Goal: Transaction & Acquisition: Purchase product/service

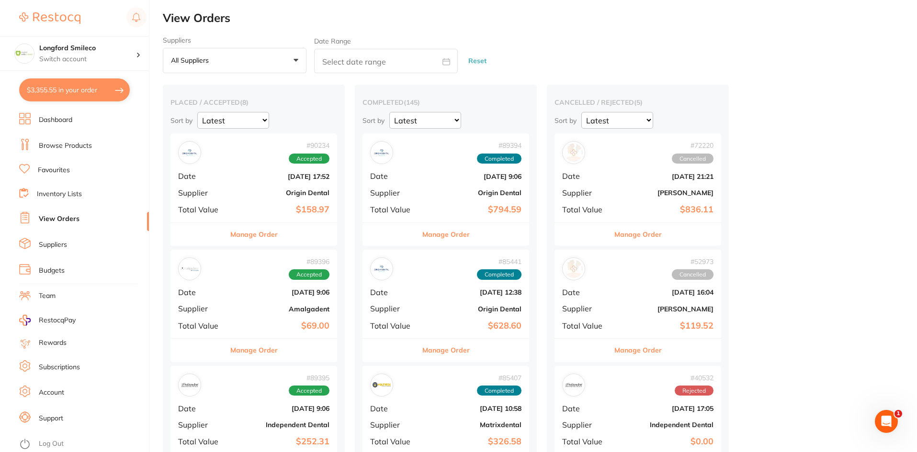
click at [49, 89] on button "$3,355.55 in your order" at bounding box center [74, 90] width 111 height 23
checkbox input "true"
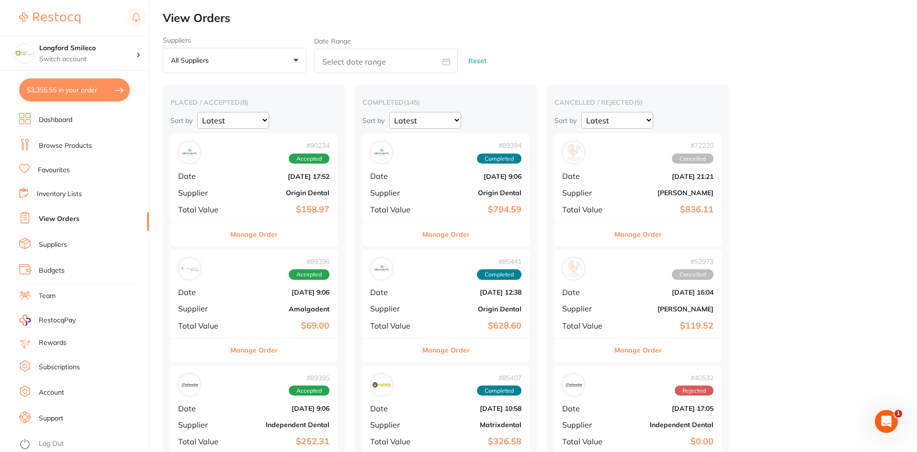
checkbox input "true"
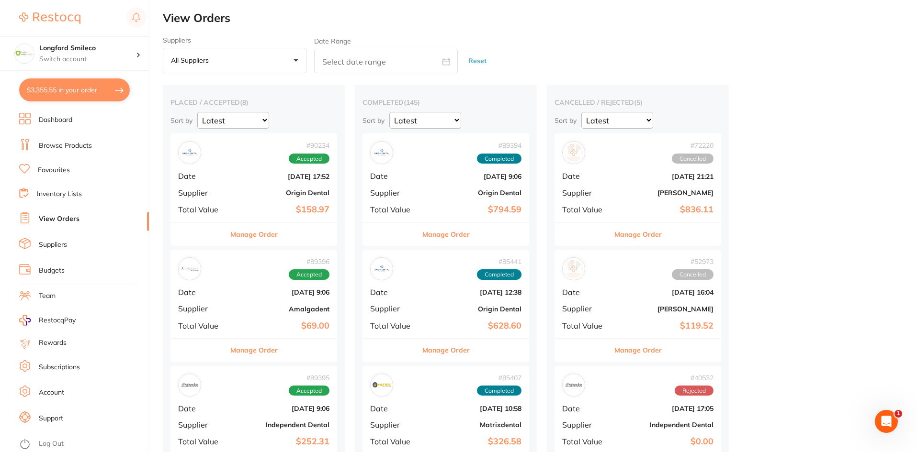
checkbox input "true"
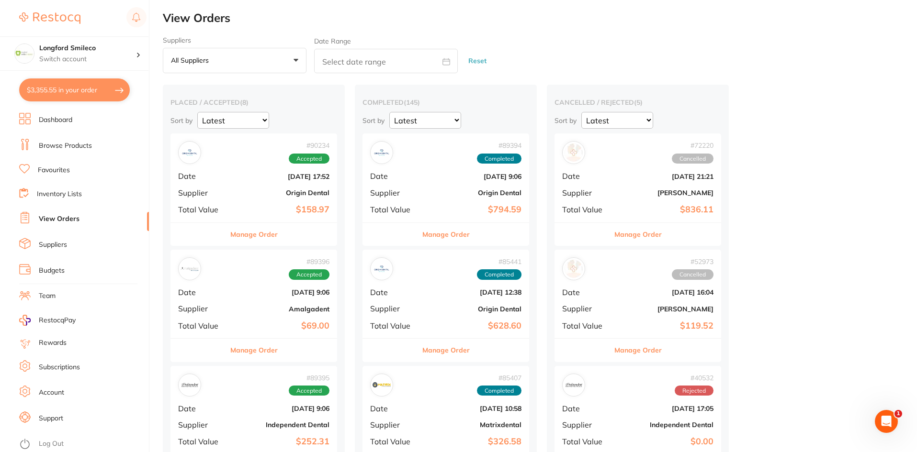
checkbox input "true"
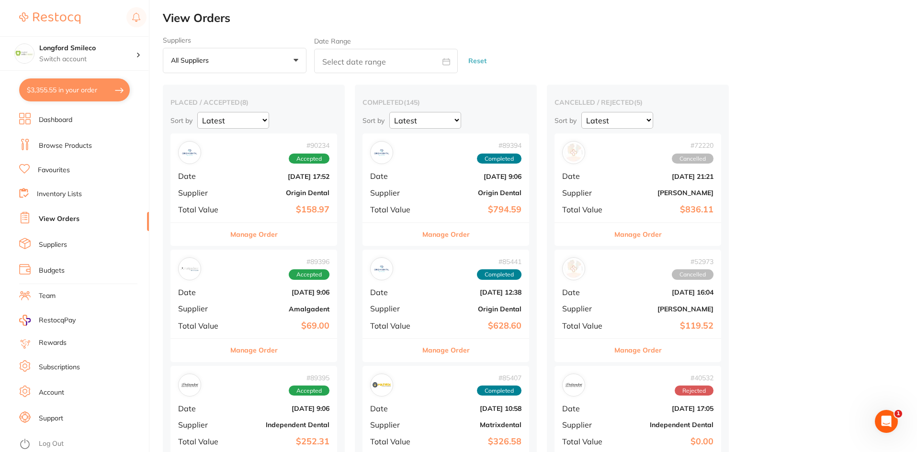
checkbox input "true"
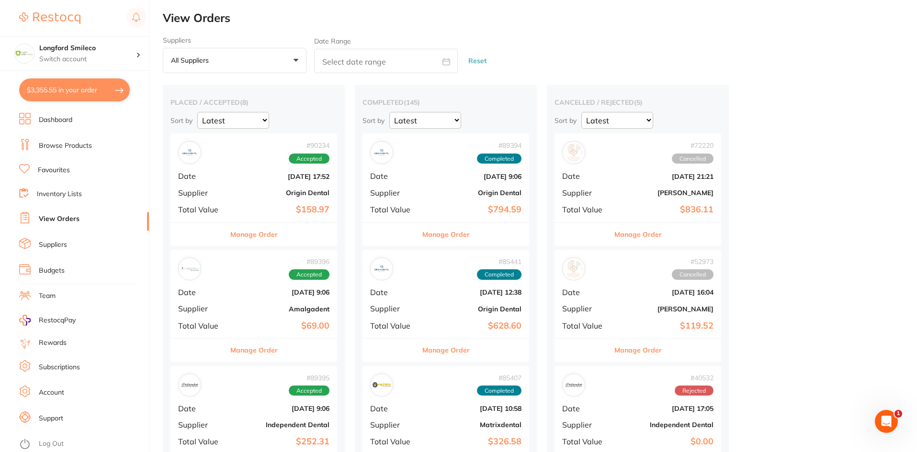
checkbox input "true"
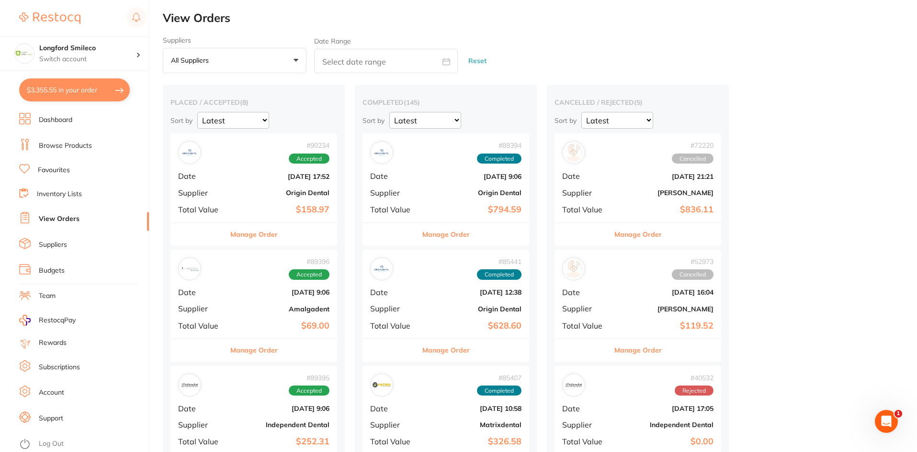
checkbox input "true"
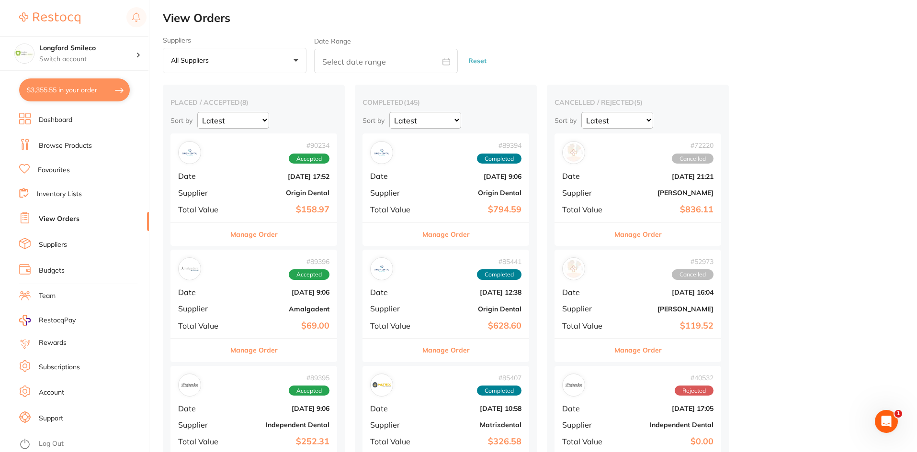
checkbox input "true"
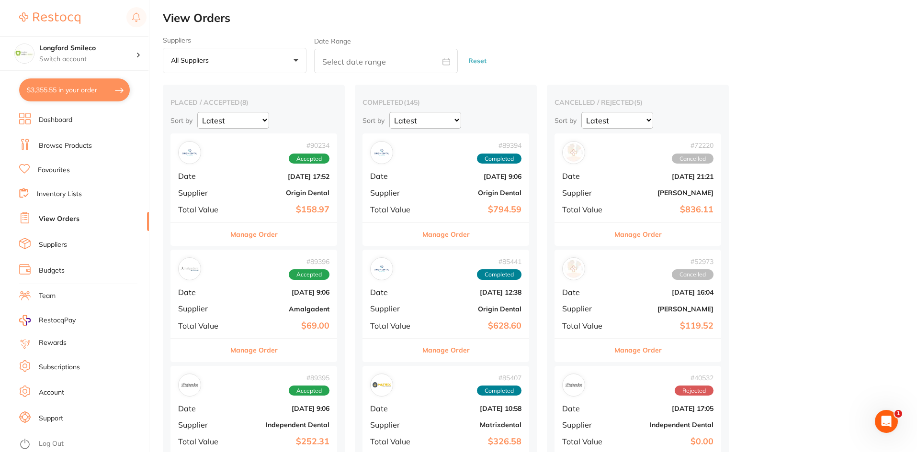
checkbox input "true"
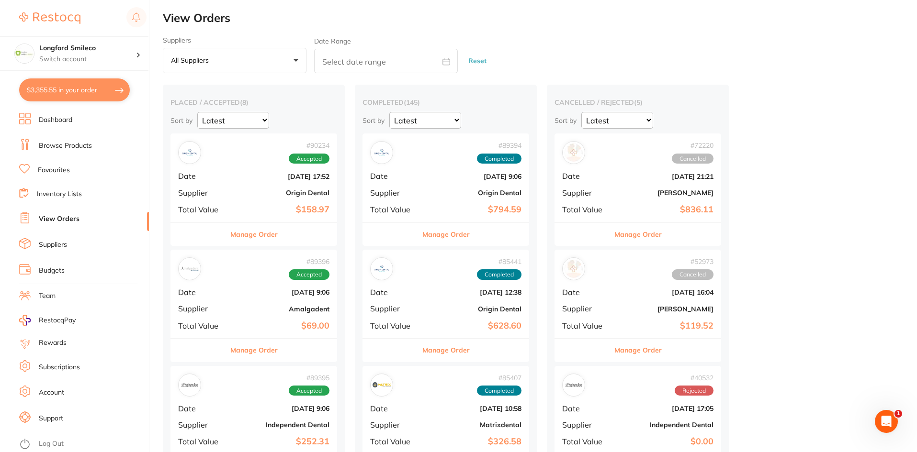
checkbox input "true"
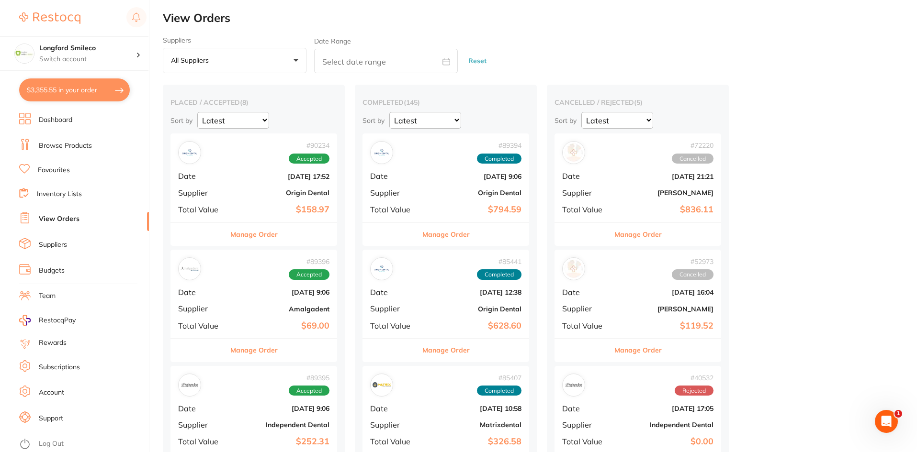
checkbox input "true"
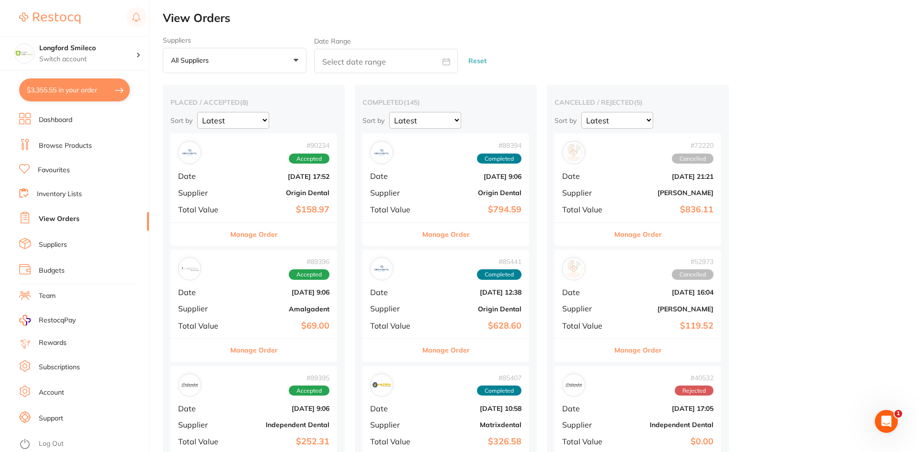
checkbox input "true"
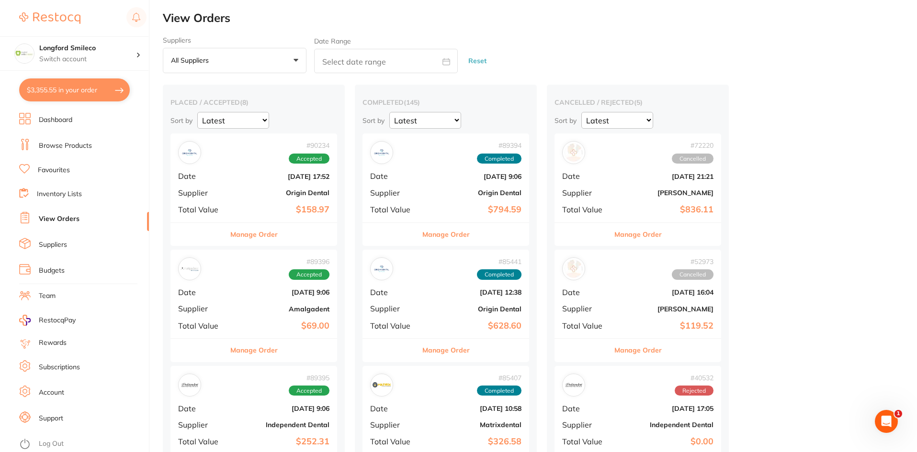
checkbox input "true"
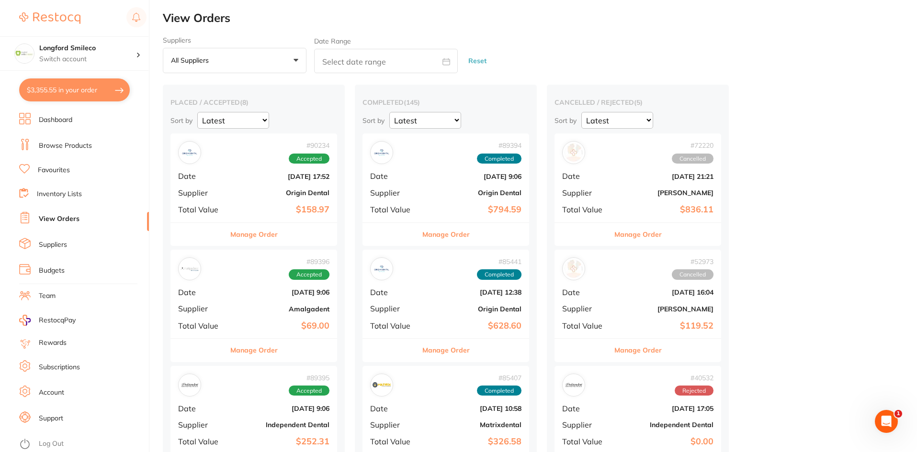
checkbox input "true"
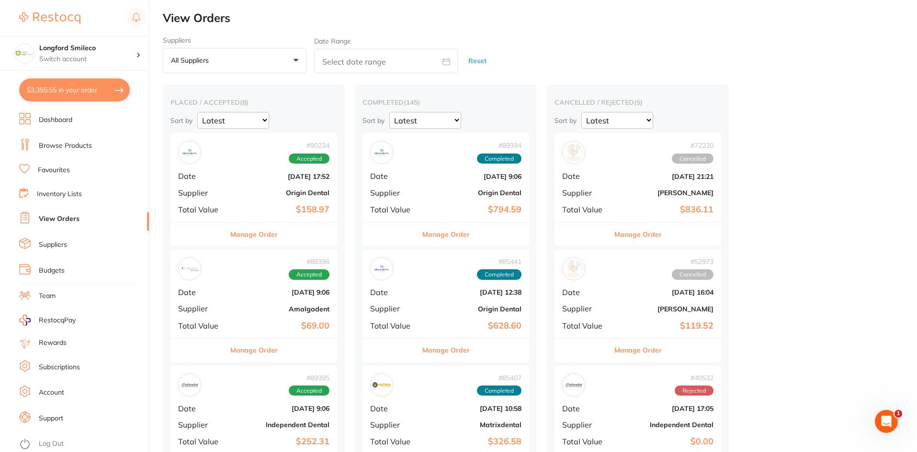
checkbox input "true"
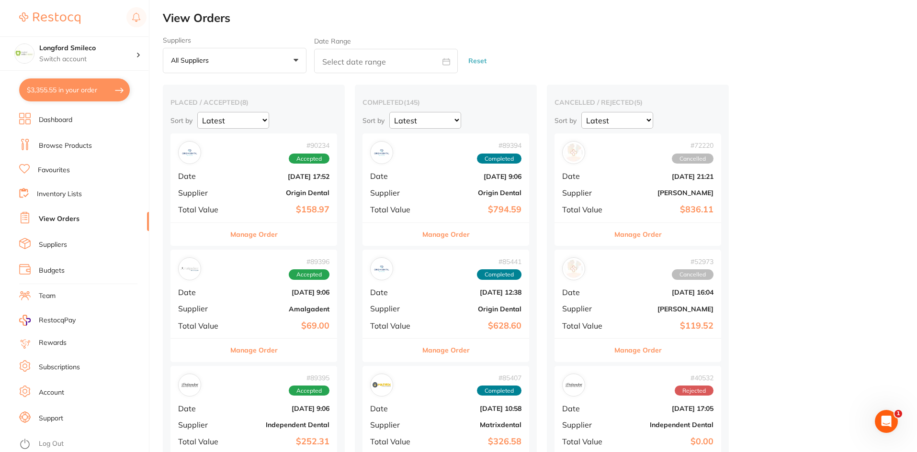
checkbox input "true"
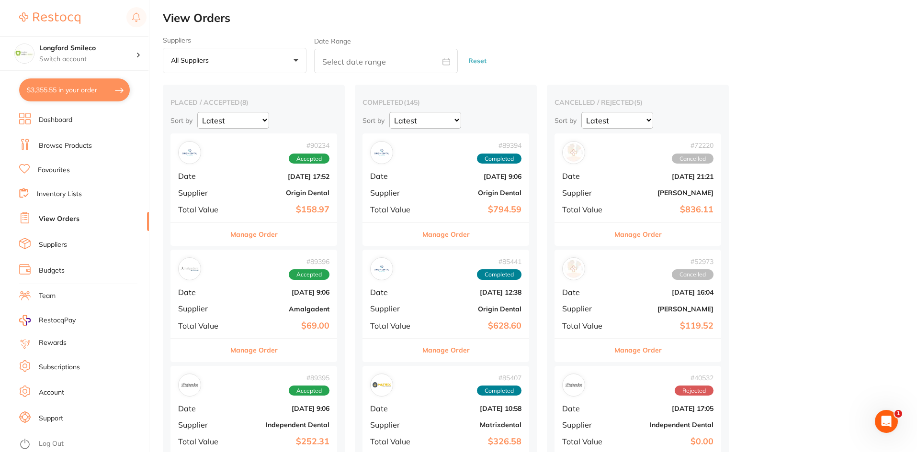
checkbox input "true"
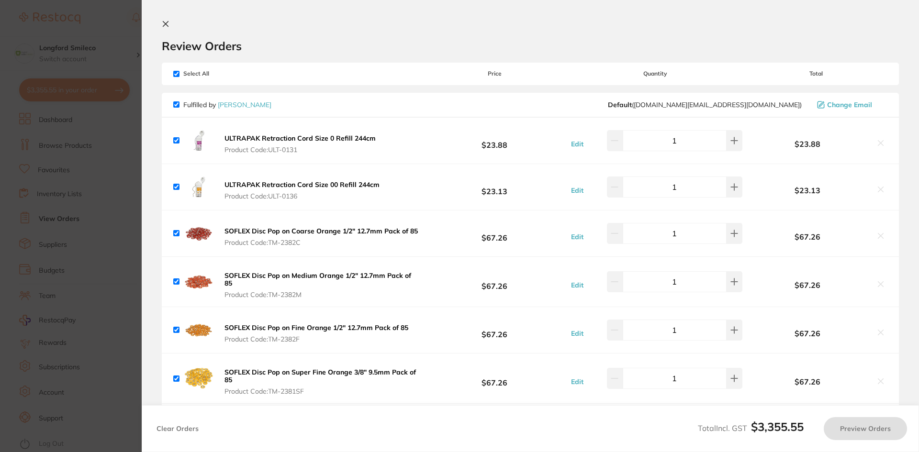
click at [49, 89] on section "Update RRP Set your pre negotiated price for this item. Item Agreed RRP (excl. …" at bounding box center [459, 226] width 919 height 452
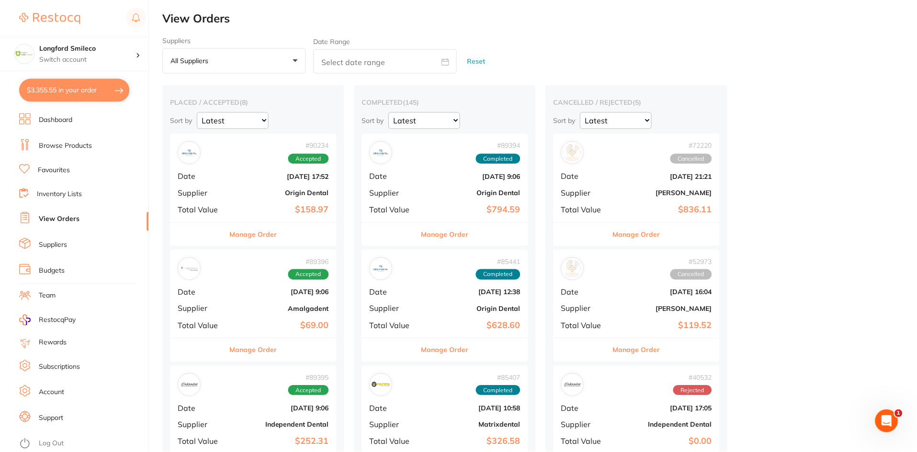
scroll to position [0, 0]
click at [58, 48] on h4 "Longford Smileco" at bounding box center [87, 49] width 97 height 10
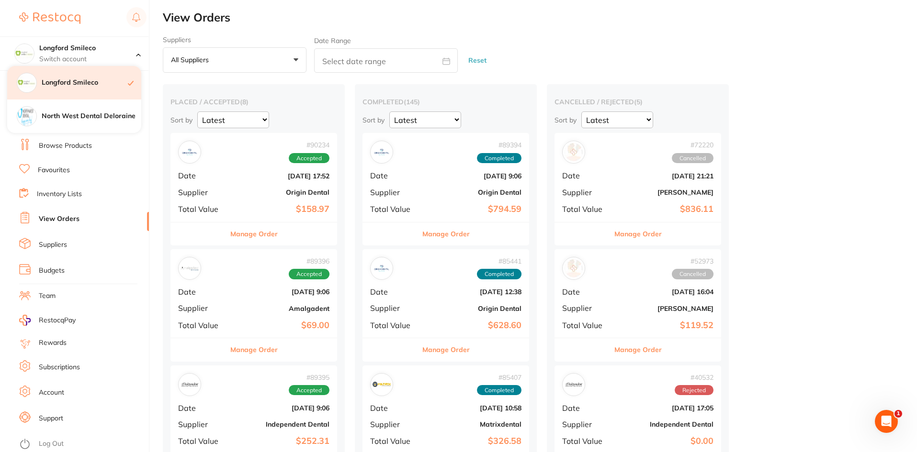
click at [61, 82] on h4 "Longford Smileco" at bounding box center [85, 83] width 86 height 10
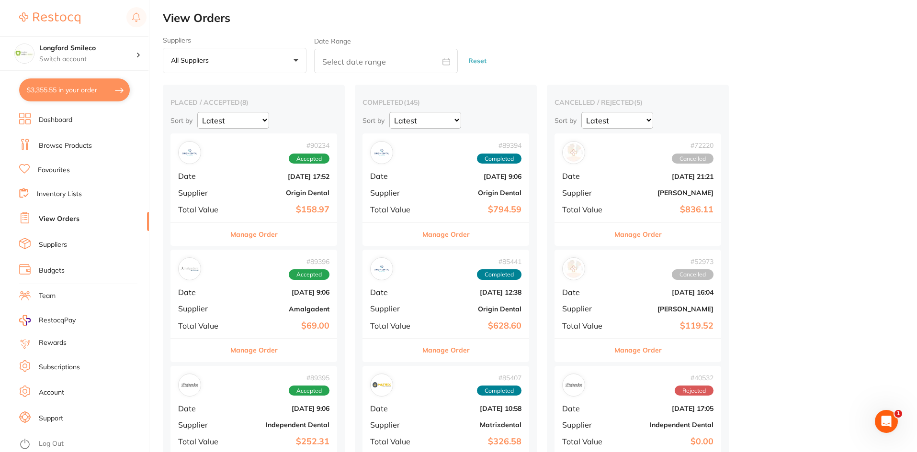
click at [45, 86] on button "$3,355.55 in your order" at bounding box center [74, 90] width 111 height 23
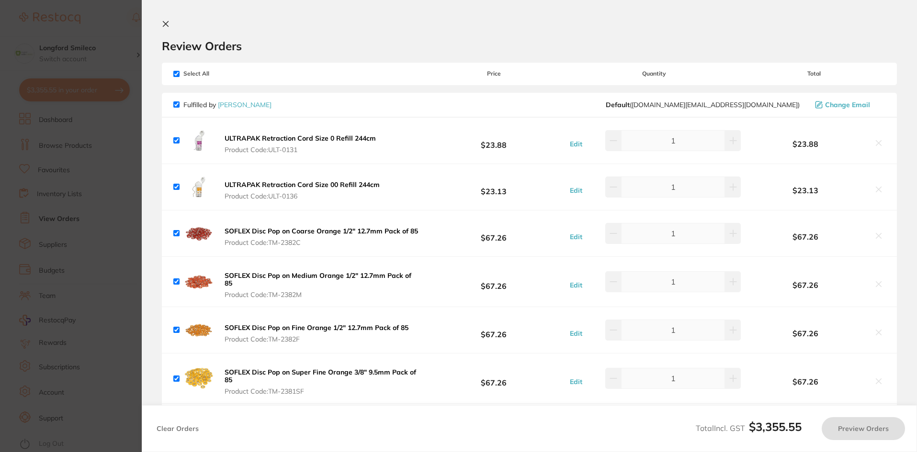
checkbox input "true"
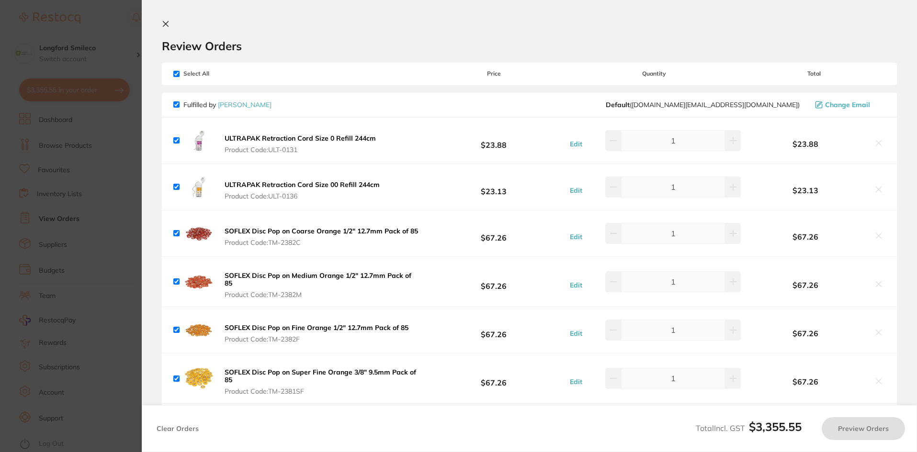
checkbox input "true"
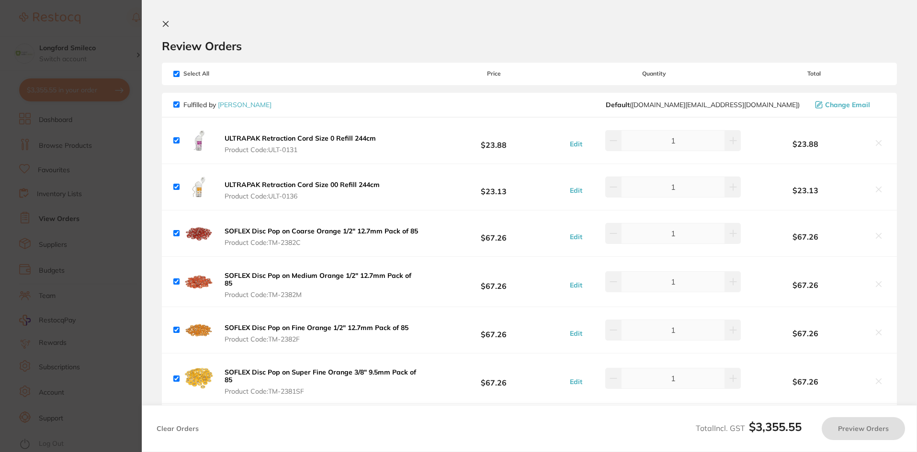
checkbox input "true"
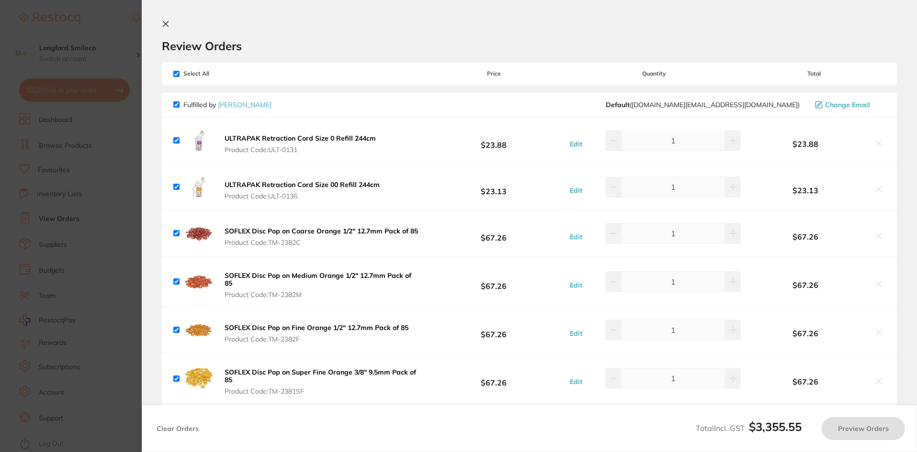
checkbox input "true"
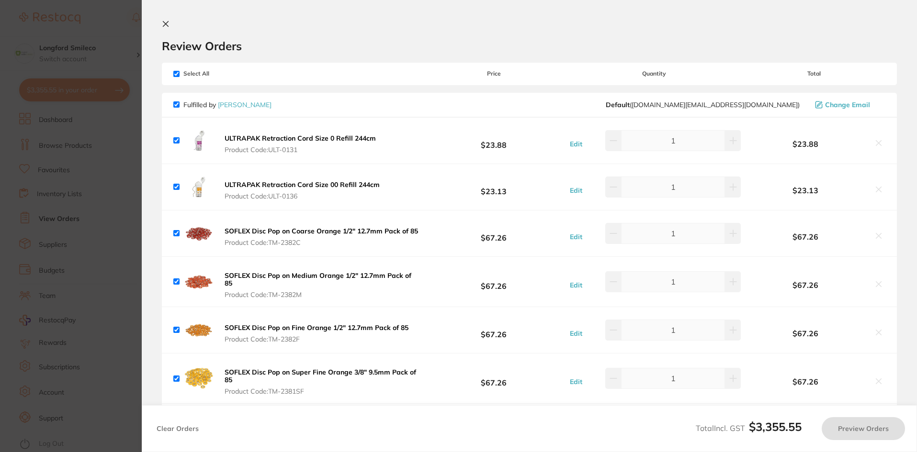
checkbox input "true"
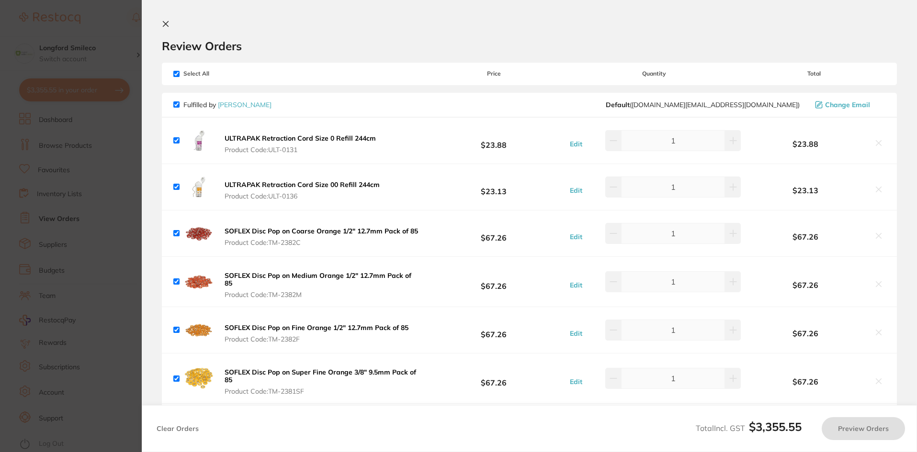
checkbox input "true"
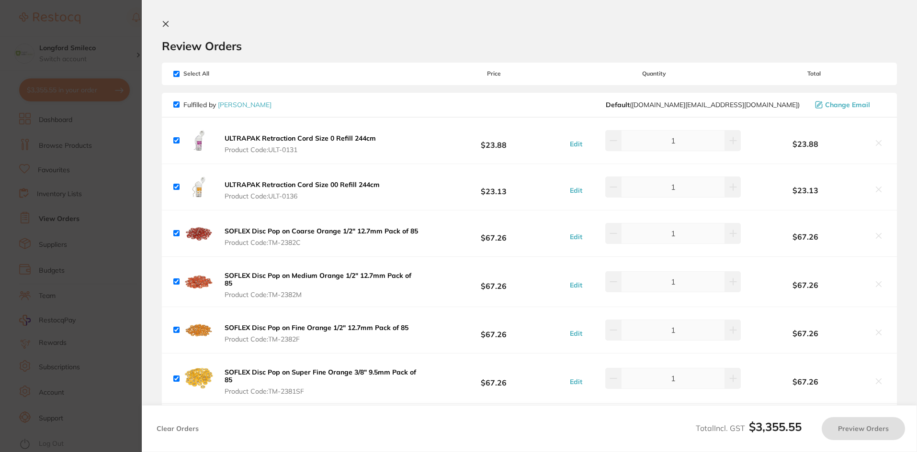
checkbox input "true"
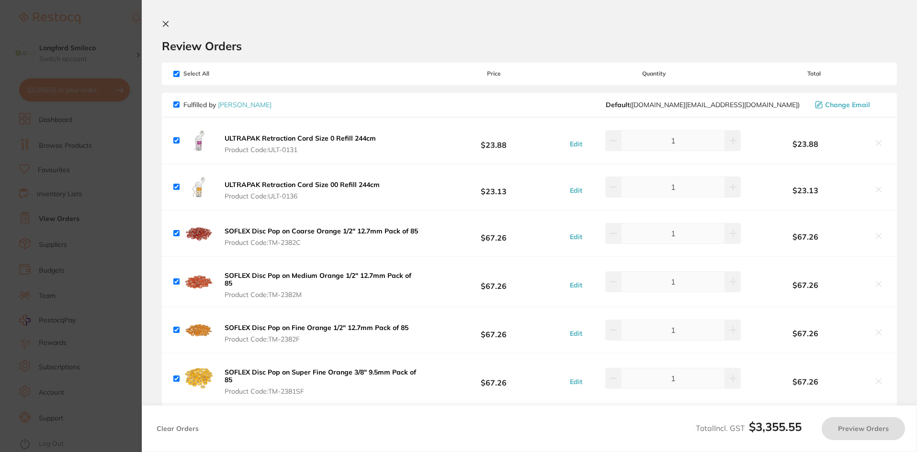
checkbox input "true"
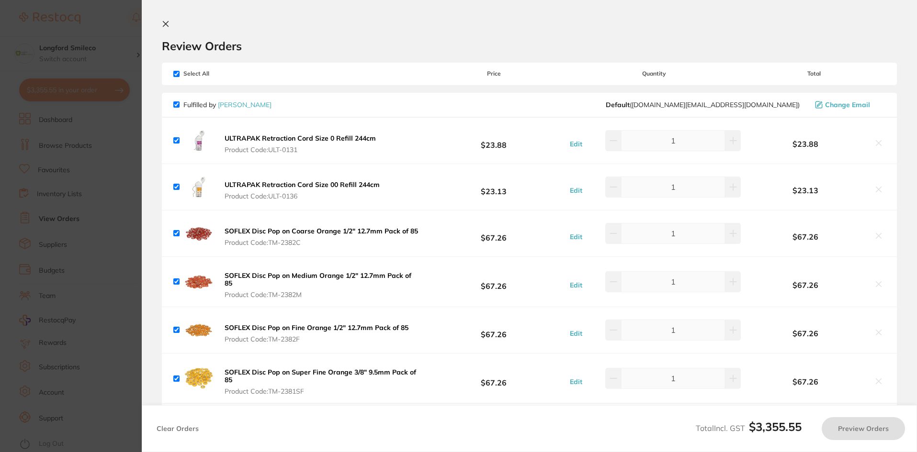
checkbox input "true"
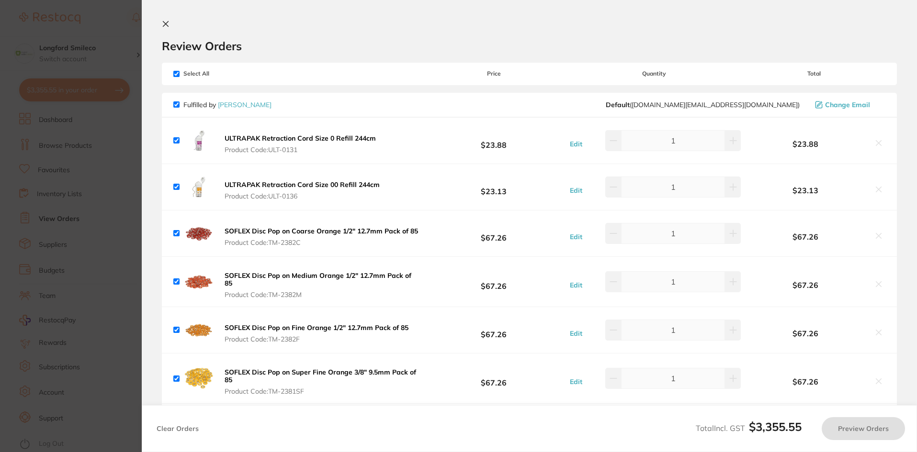
checkbox input "true"
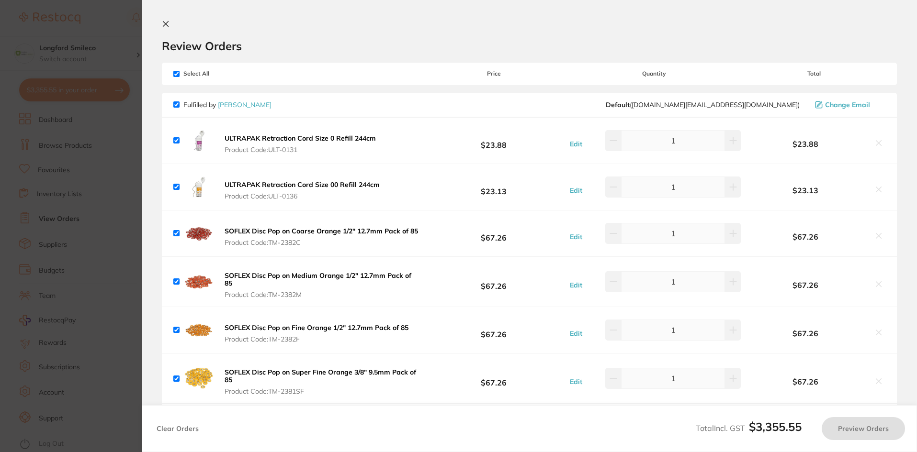
checkbox input "true"
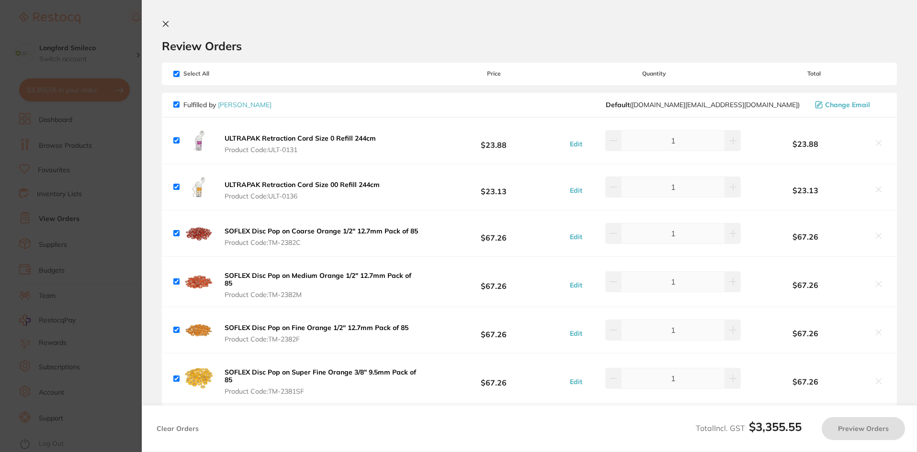
checkbox input "true"
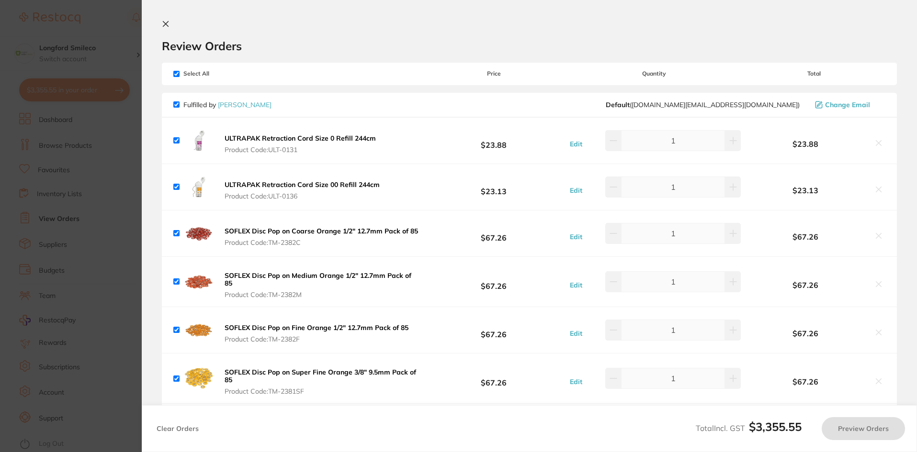
checkbox input "true"
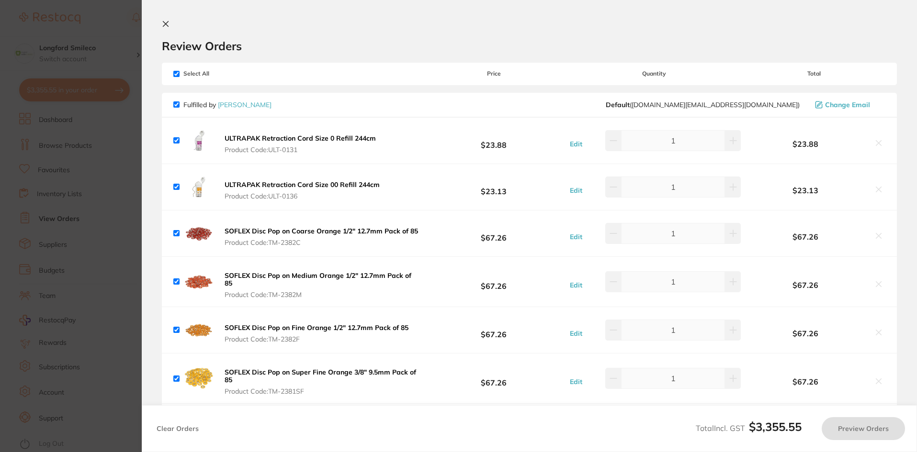
checkbox input "true"
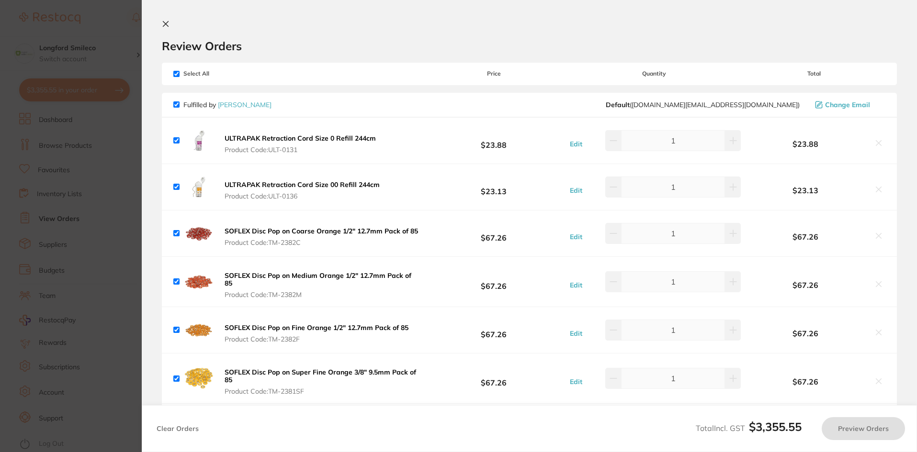
checkbox input "true"
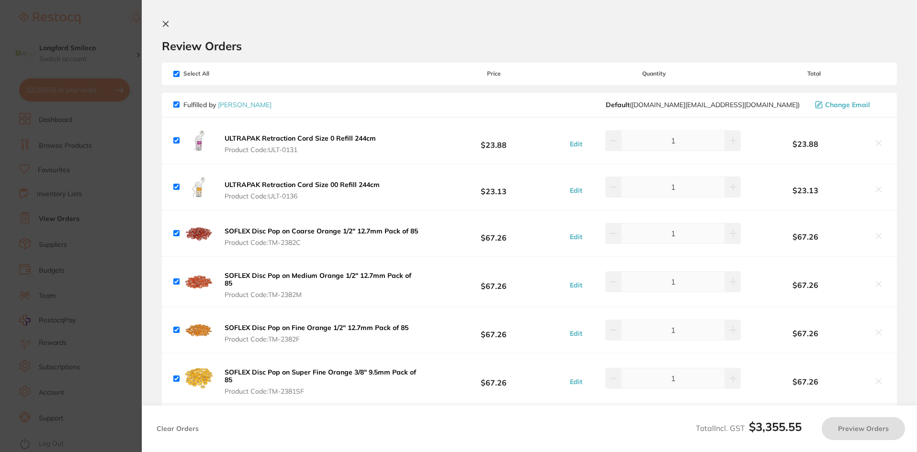
checkbox input "true"
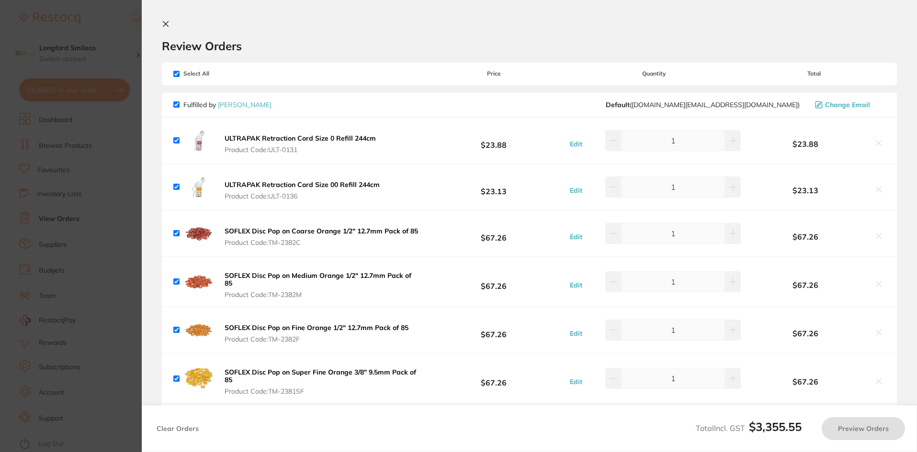
checkbox input "true"
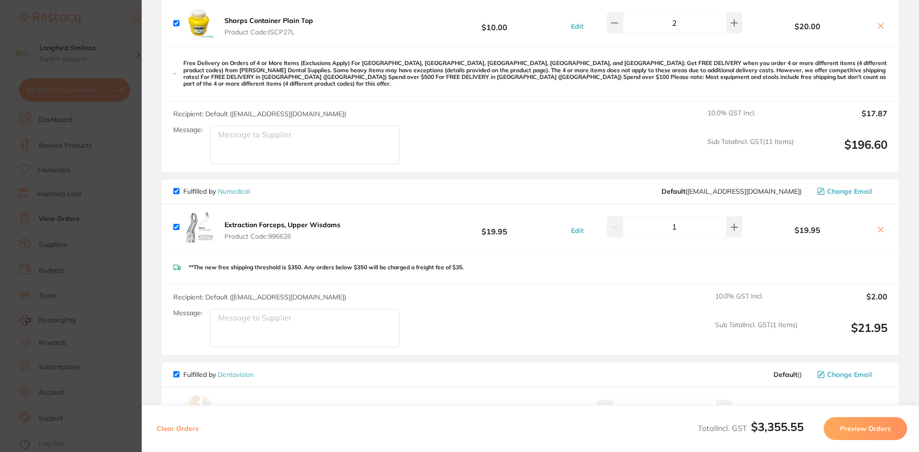
scroll to position [1292, 0]
click at [265, 221] on b "Extraction Forceps, Upper Wisdoms" at bounding box center [283, 225] width 116 height 9
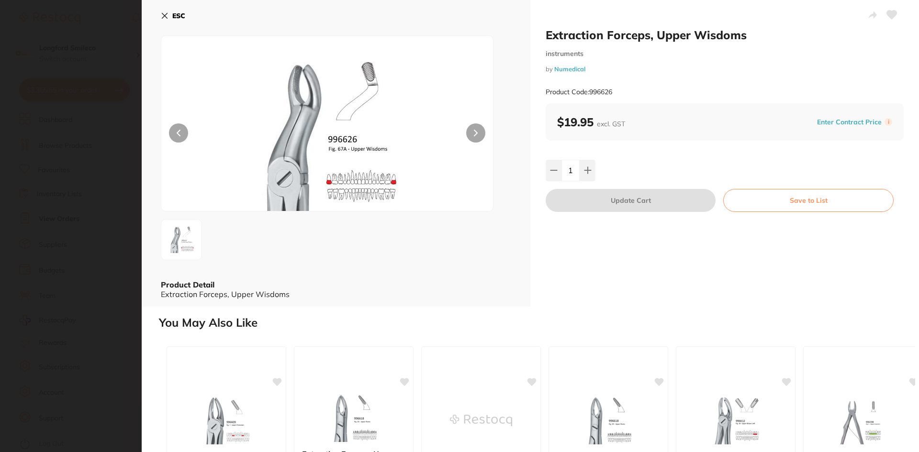
scroll to position [0, 0]
click at [169, 17] on button "ESC" at bounding box center [173, 16] width 24 height 16
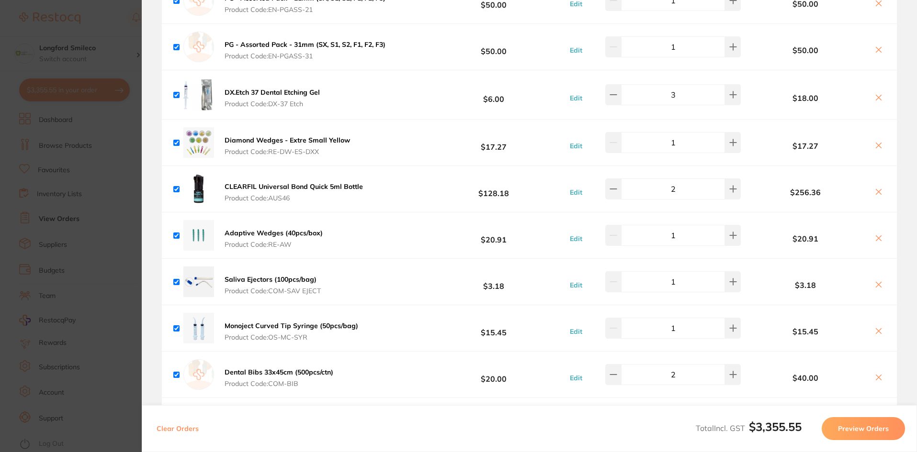
scroll to position [2640, 0]
click at [616, 189] on icon at bounding box center [613, 189] width 6 height 0
type input "1"
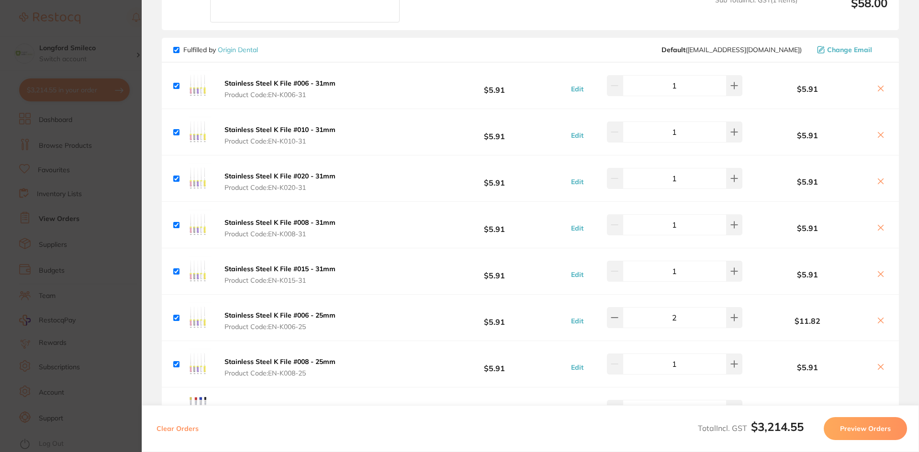
scroll to position [2136, 0]
click at [102, 42] on section "Update RRP Set your pre negotiated price for this item. Item Agreed RRP (excl. …" at bounding box center [459, 226] width 919 height 452
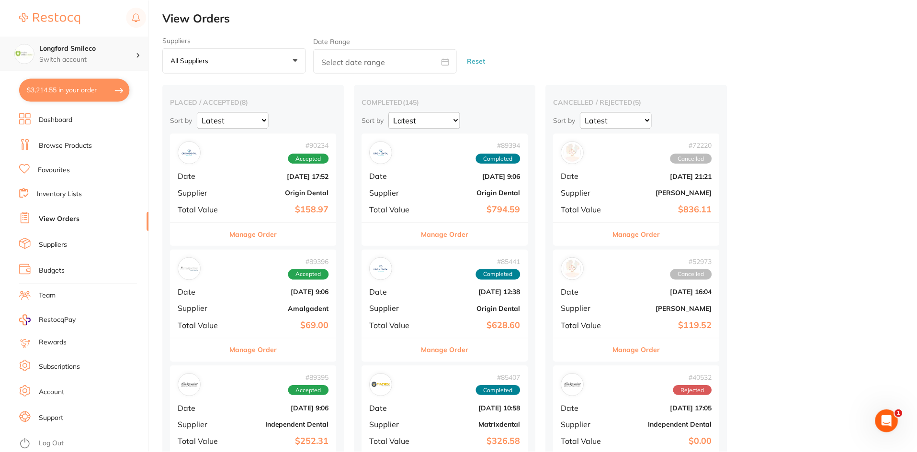
scroll to position [0, 0]
click at [79, 52] on h4 "Longford Smileco" at bounding box center [87, 49] width 97 height 10
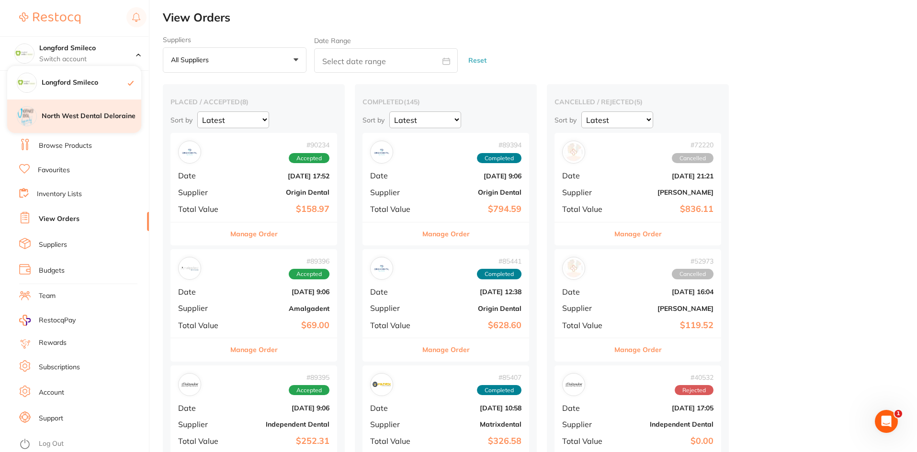
click at [66, 114] on h4 "North West Dental Deloraine" at bounding box center [92, 117] width 100 height 10
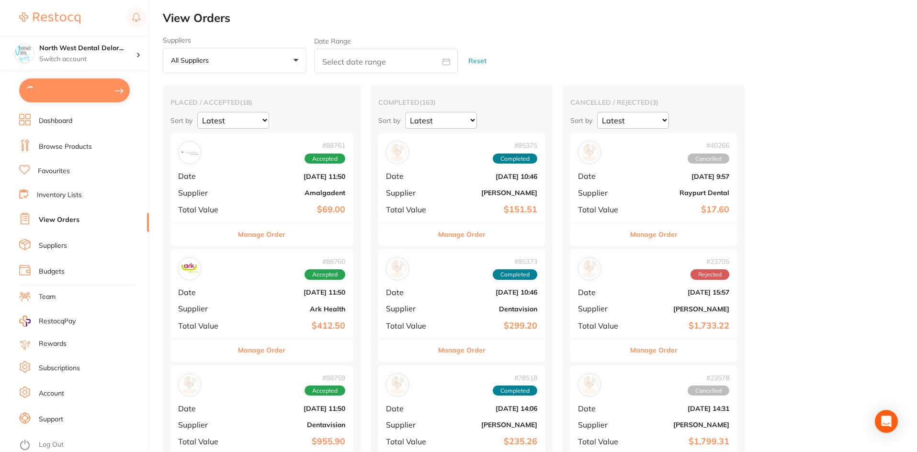
type input "2"
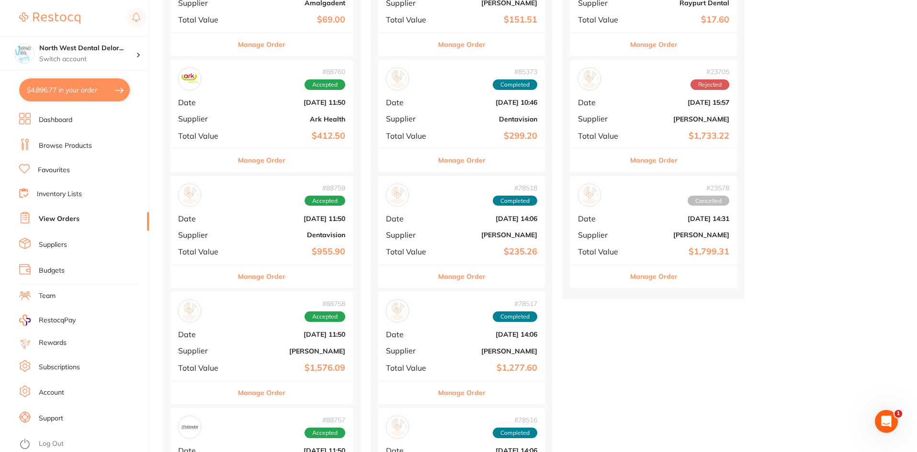
scroll to position [191, 0]
click at [59, 92] on button "$4,896.77 in your order" at bounding box center [74, 90] width 111 height 23
checkbox input "true"
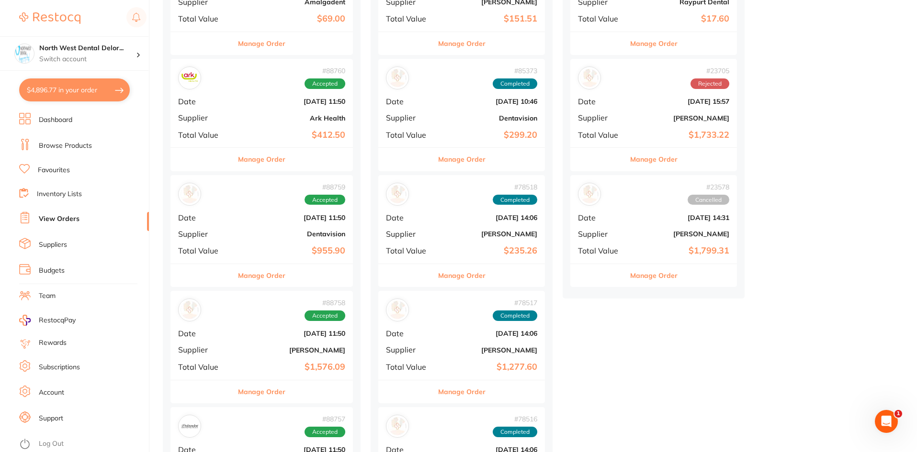
checkbox input "true"
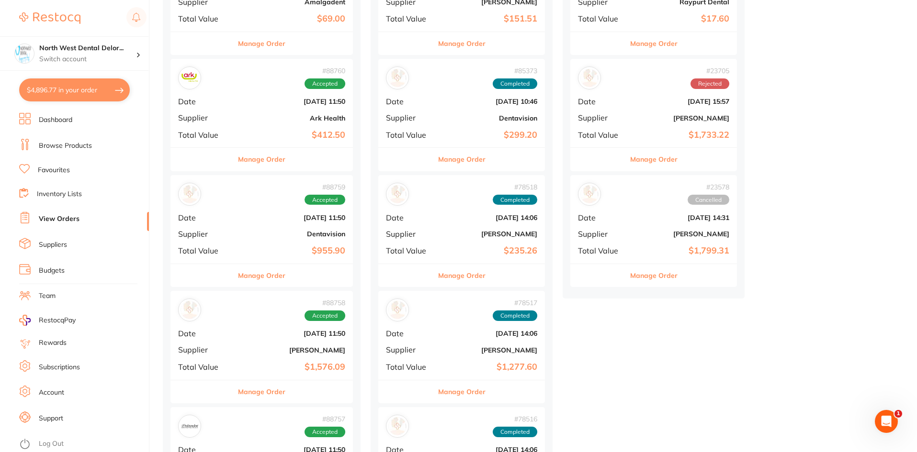
checkbox input "true"
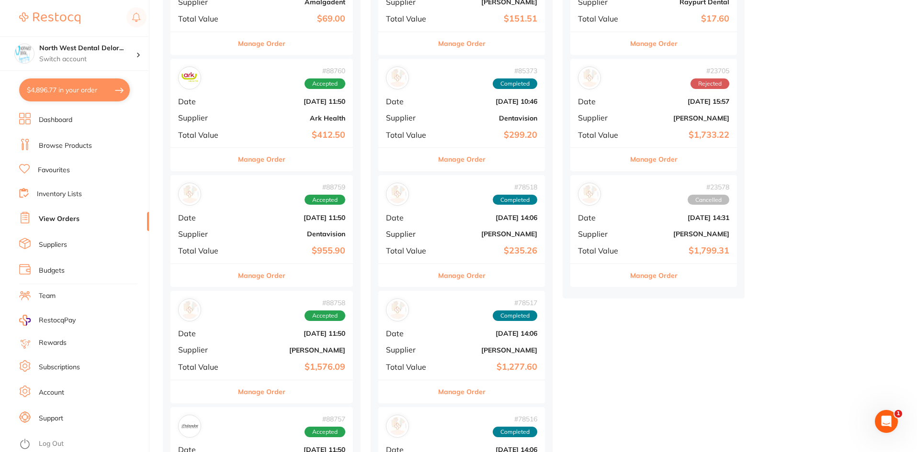
checkbox input "true"
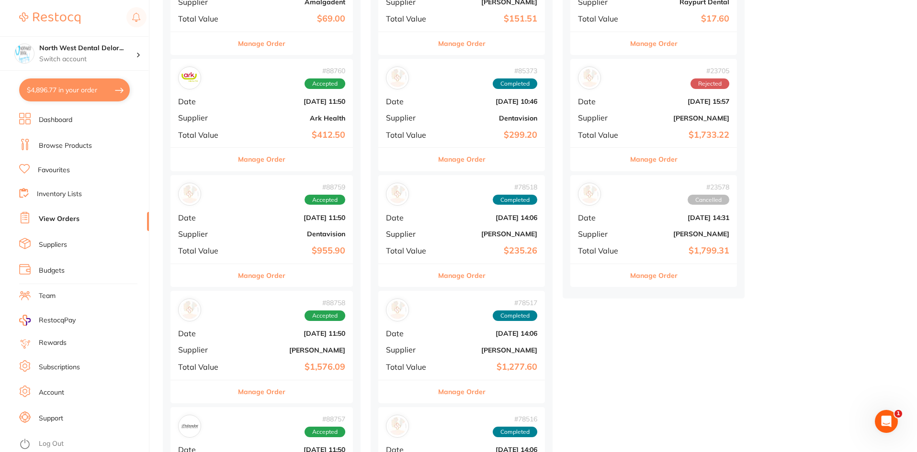
checkbox input "true"
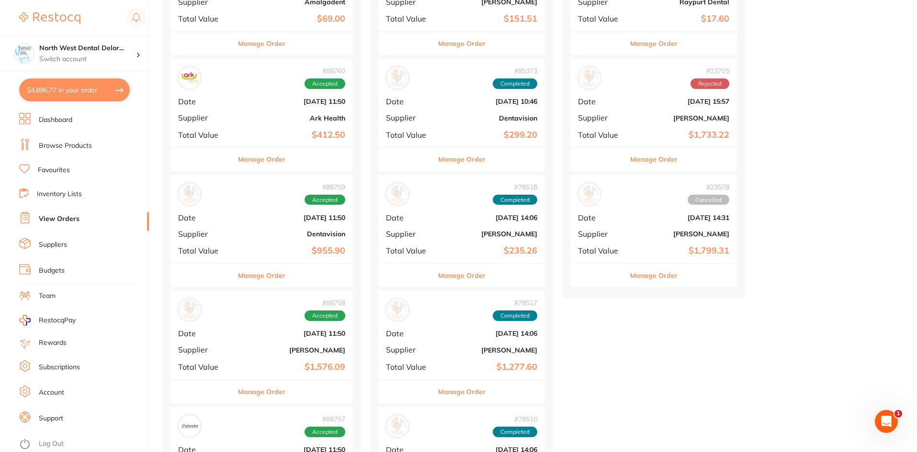
checkbox input "true"
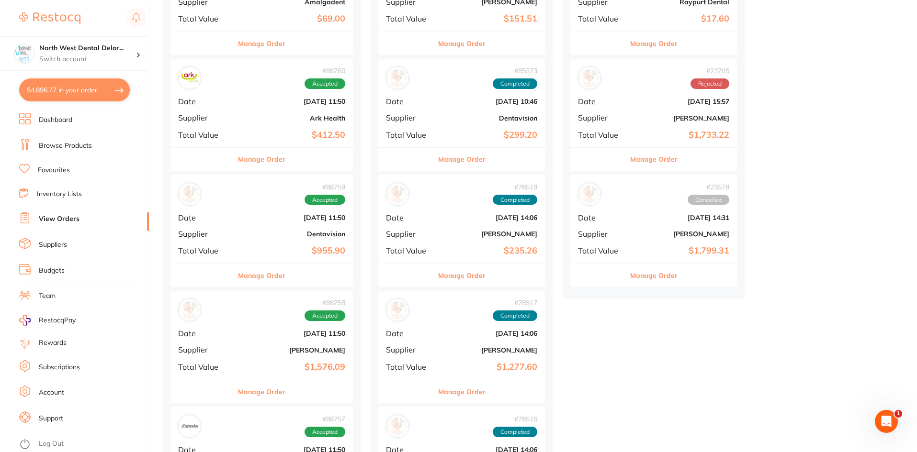
checkbox input "true"
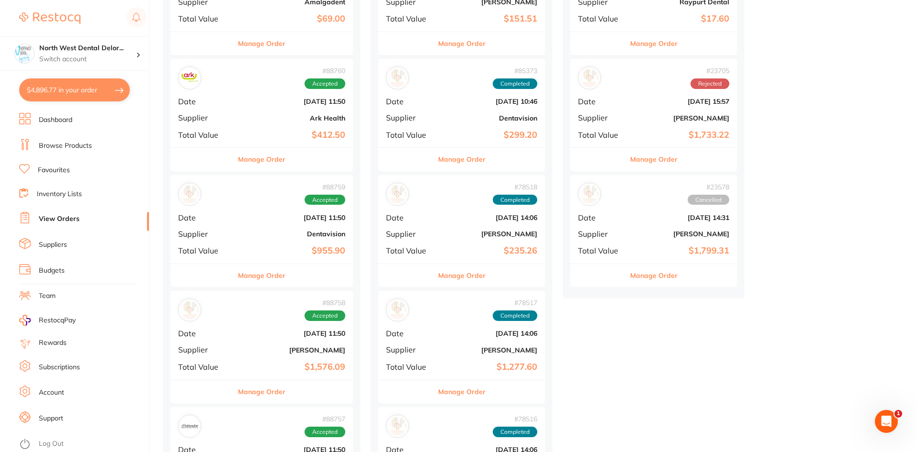
checkbox input "true"
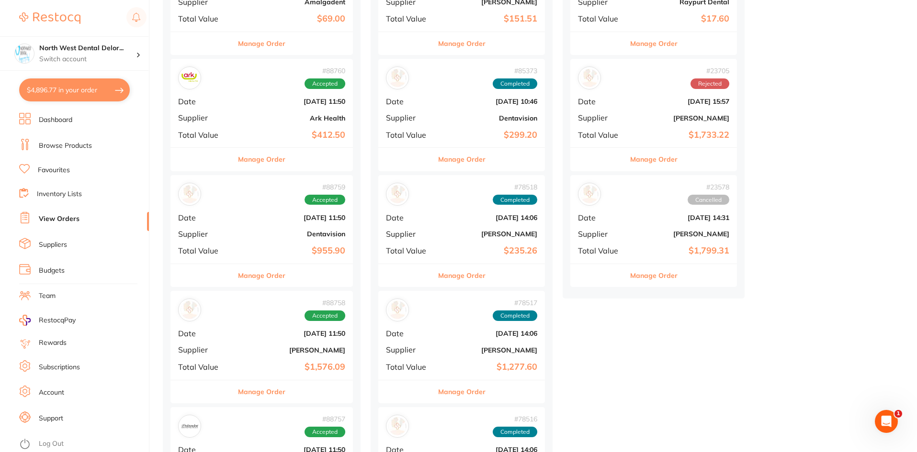
checkbox input "true"
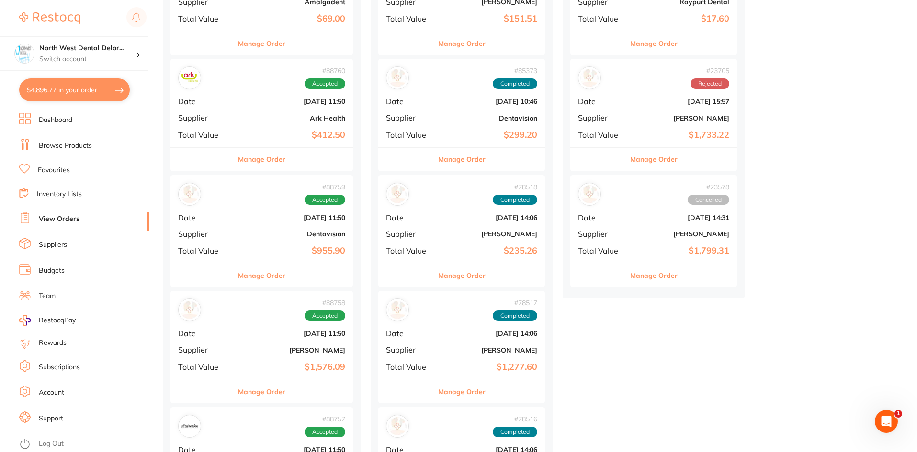
checkbox input "true"
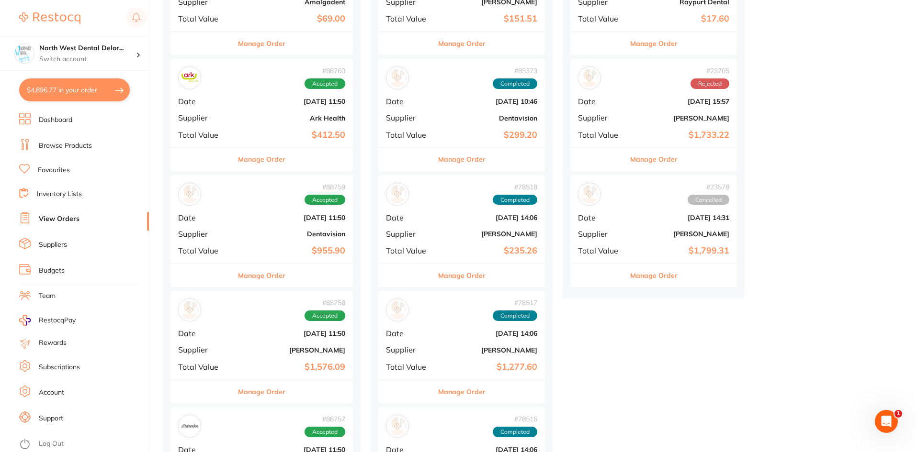
checkbox input "true"
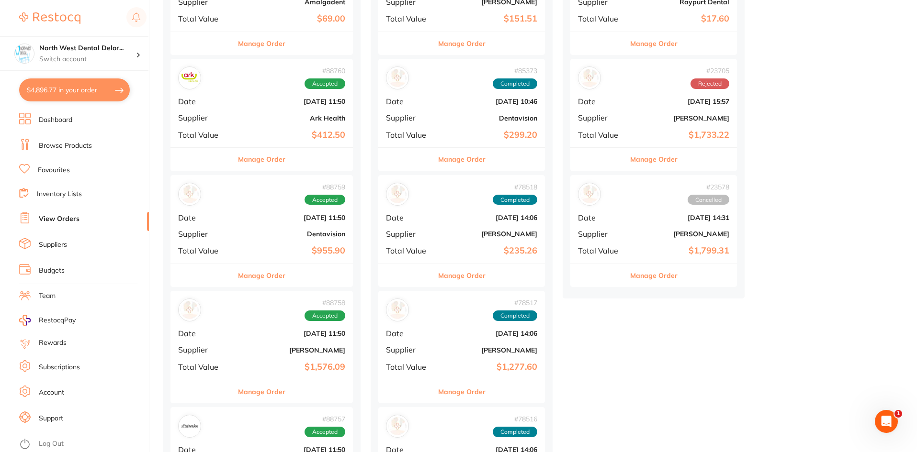
checkbox input "true"
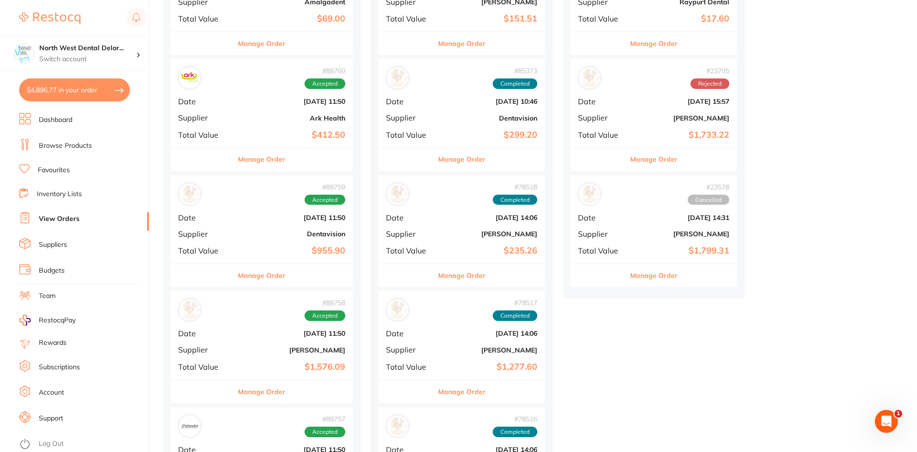
checkbox input "true"
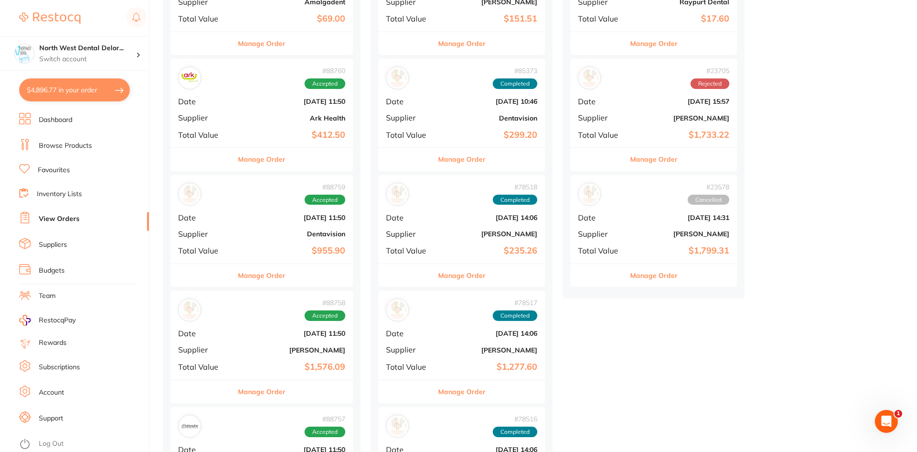
checkbox input "true"
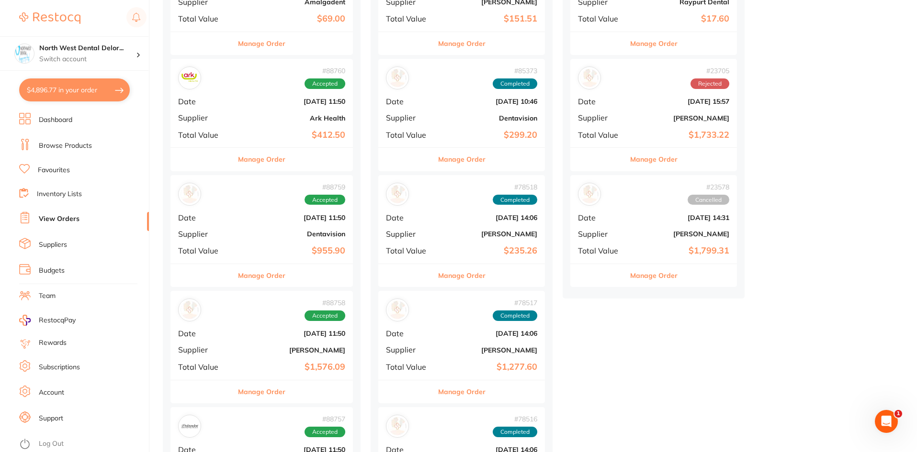
checkbox input "true"
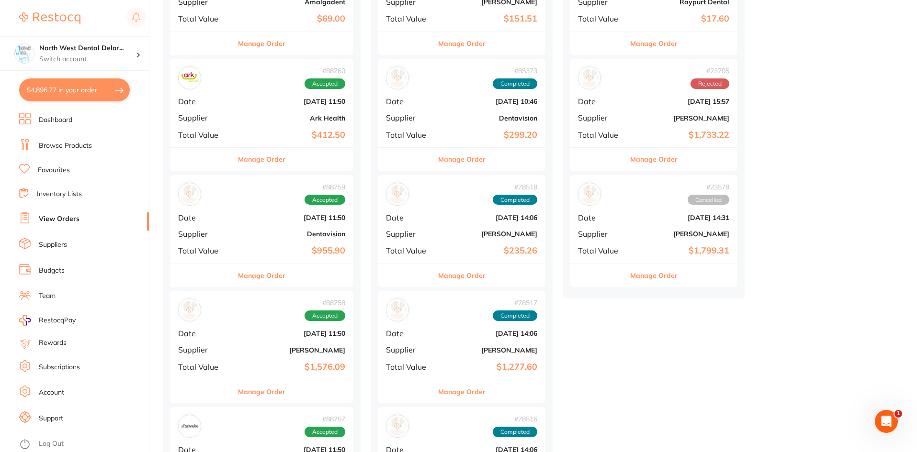
checkbox input "true"
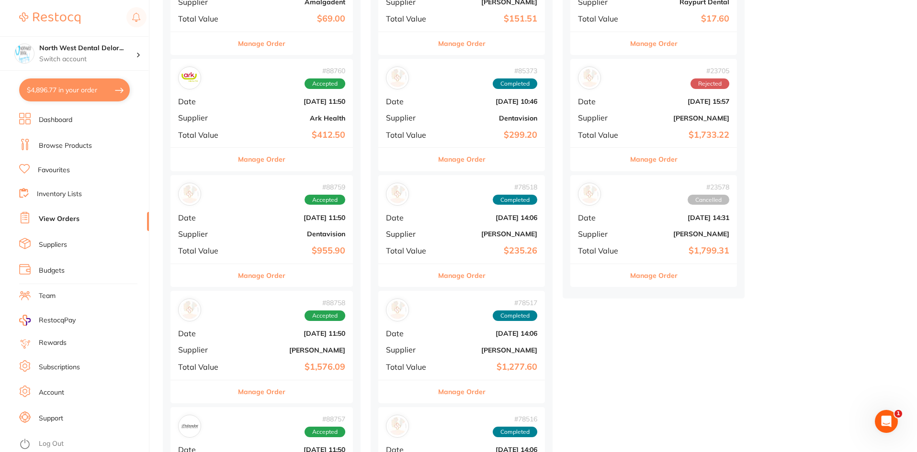
checkbox input "true"
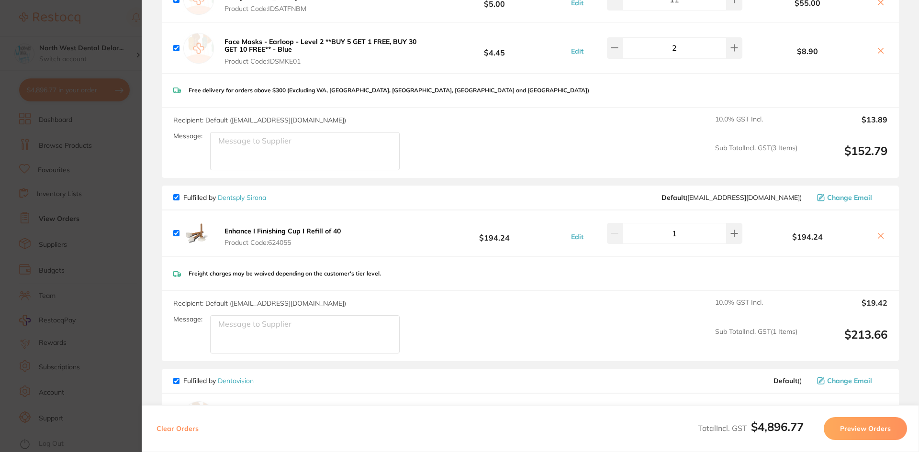
scroll to position [1389, 0]
click at [879, 233] on icon at bounding box center [881, 237] width 8 height 8
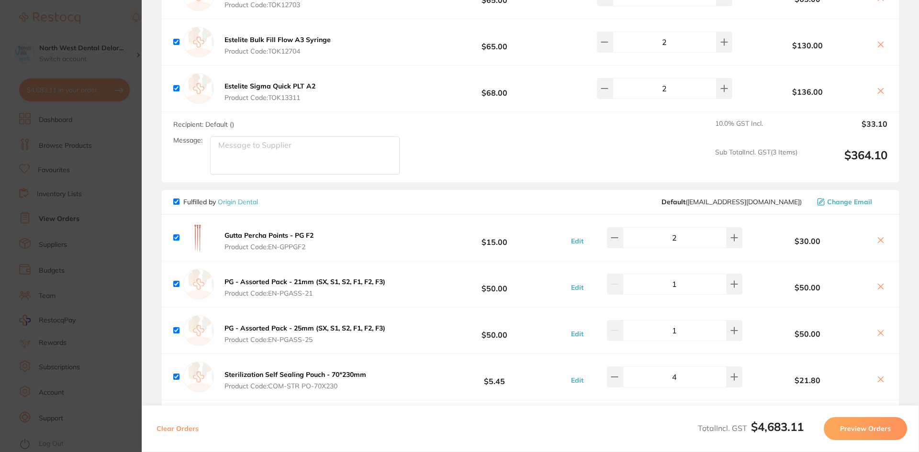
scroll to position [1628, 0]
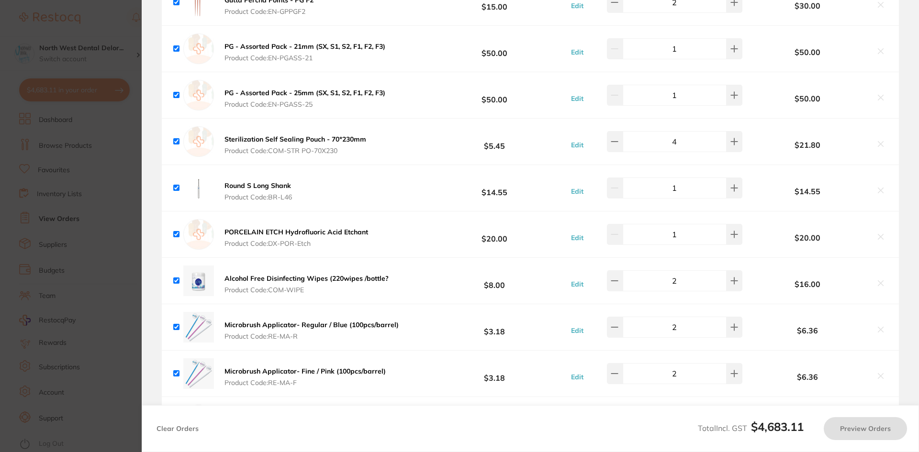
checkbox input "true"
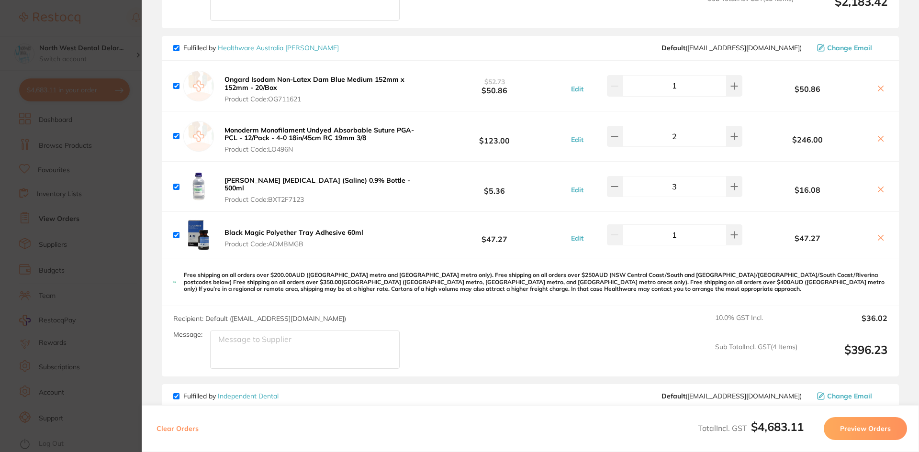
scroll to position [910, 0]
click at [108, 23] on section "Update RRP Set your pre negotiated price for this item. Item Agreed RRP (excl. …" at bounding box center [459, 226] width 919 height 452
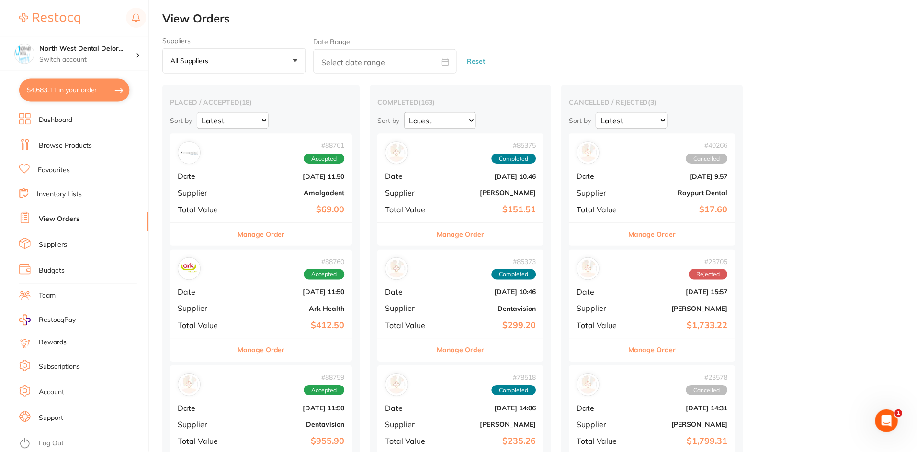
scroll to position [191, 0]
